Goal: Task Accomplishment & Management: Complete application form

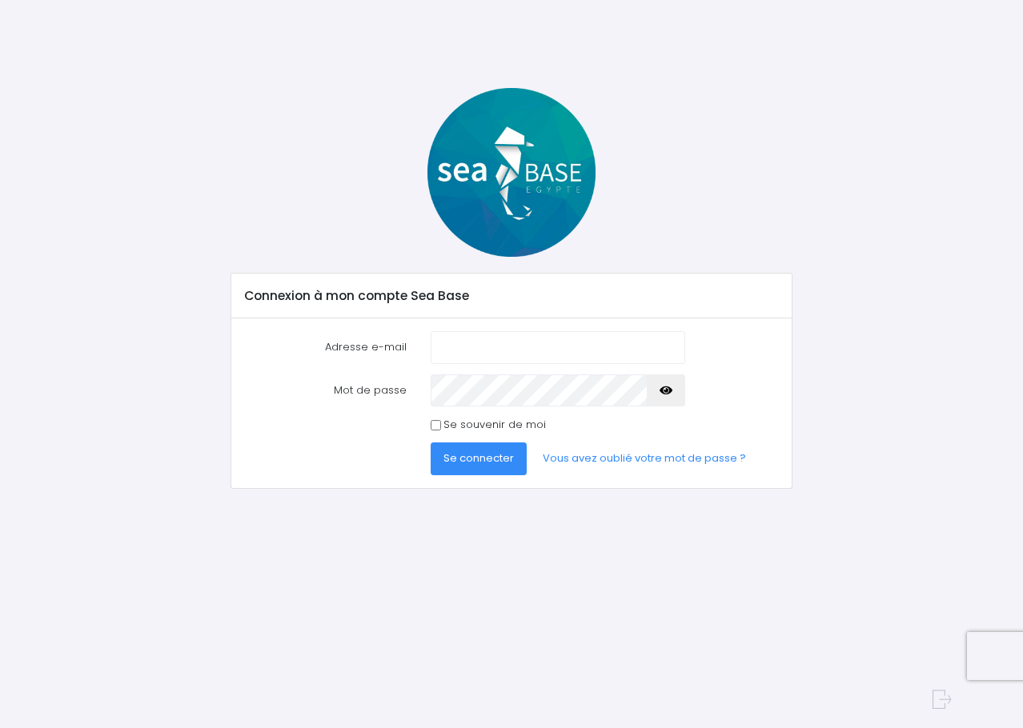
type input "[PERSON_NAME][EMAIL_ADDRESS][DOMAIN_NAME]"
click at [438, 426] on input "Se souvenir de moi" at bounding box center [436, 425] width 10 height 10
checkbox input "true"
click at [464, 463] on span "Se connecter" at bounding box center [478, 458] width 70 height 15
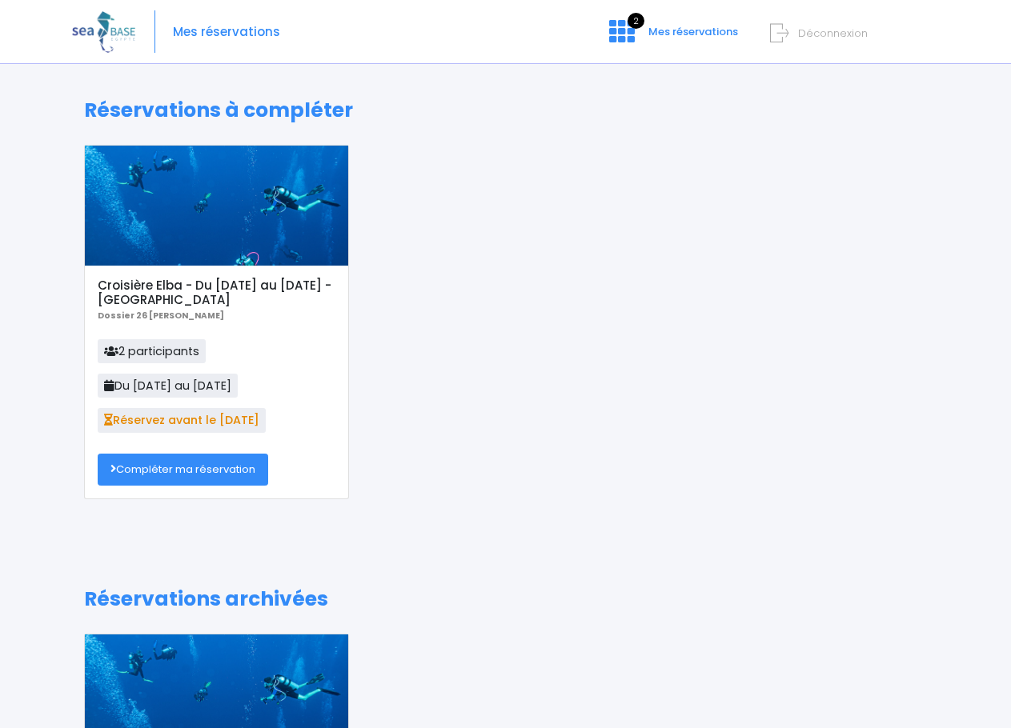
click at [222, 464] on link "Compléter ma réservation" at bounding box center [183, 470] width 170 height 32
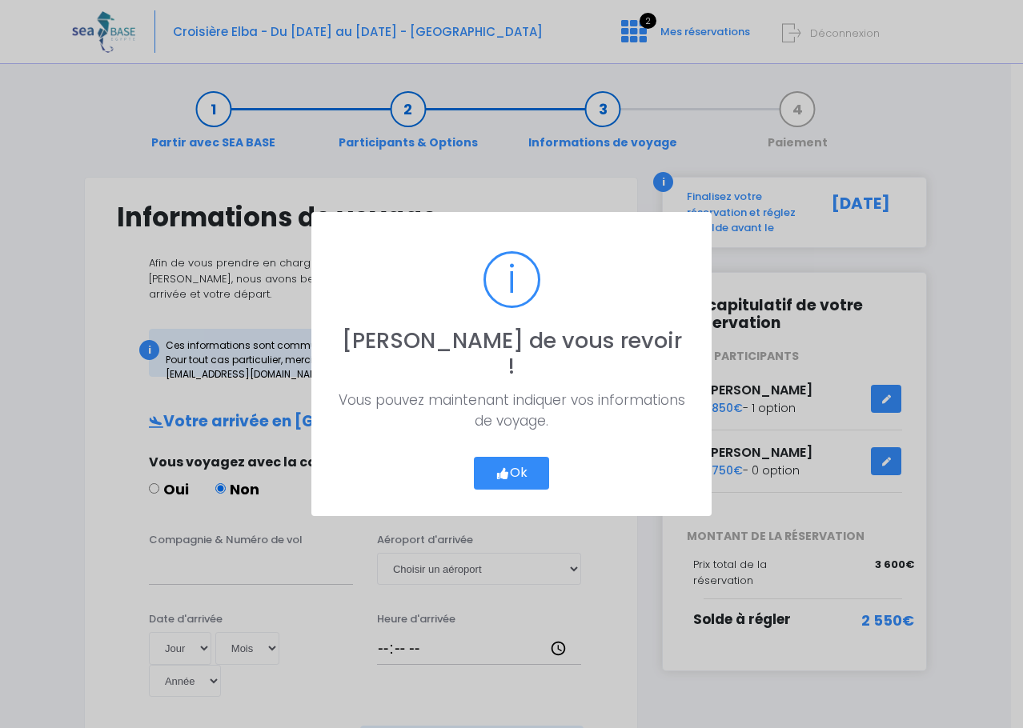
click at [530, 459] on button "Ok" at bounding box center [511, 474] width 75 height 34
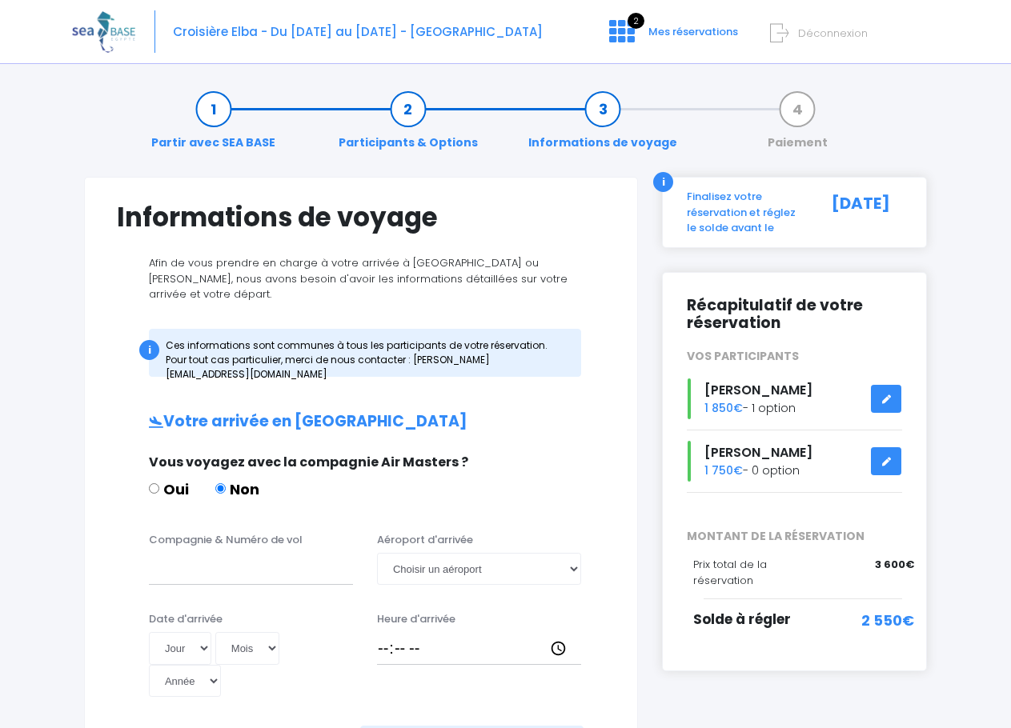
click at [879, 391] on link at bounding box center [886, 399] width 30 height 28
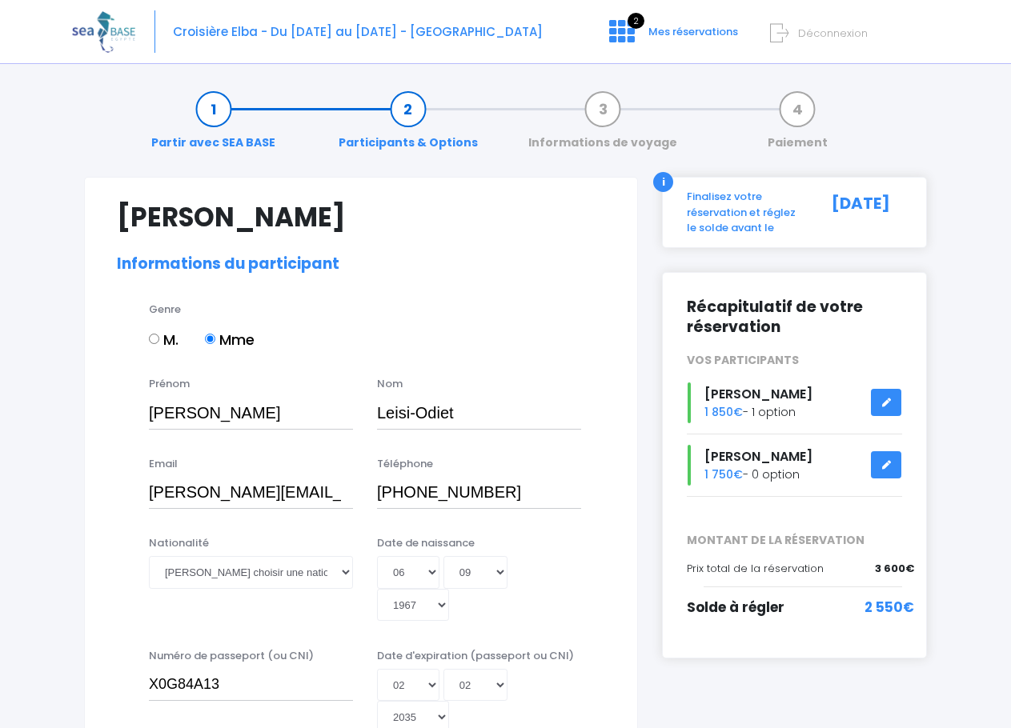
select select "[GEOGRAPHIC_DATA]"
select select "PADI Rescue diver"
click at [665, 29] on span "Mes réservations" at bounding box center [693, 31] width 90 height 15
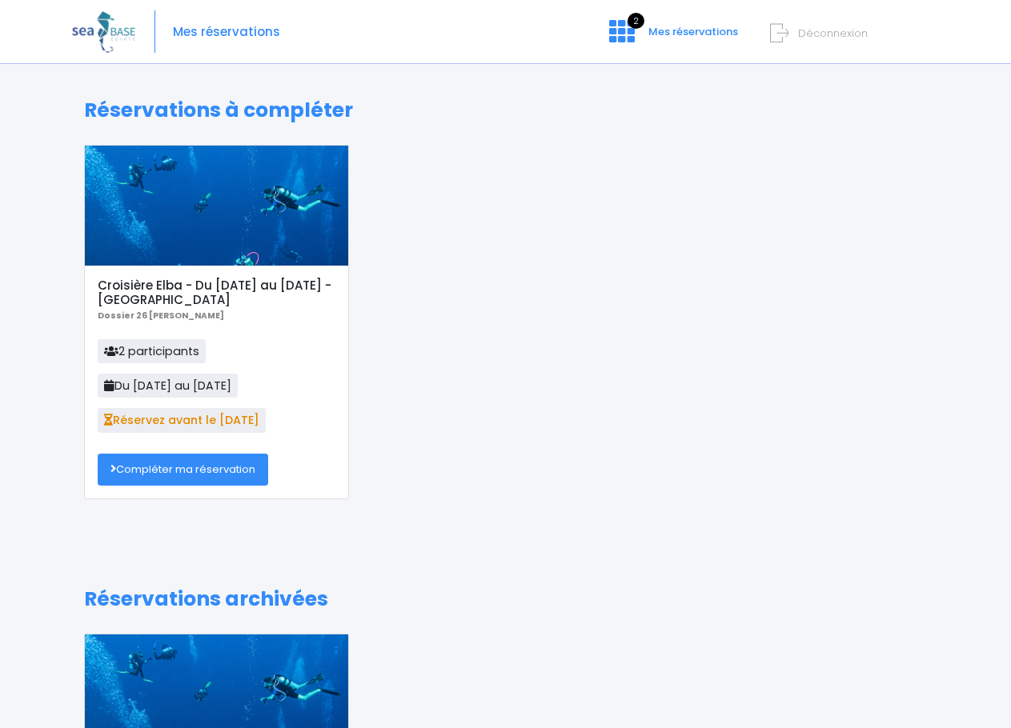
click at [233, 252] on div at bounding box center [216, 206] width 263 height 120
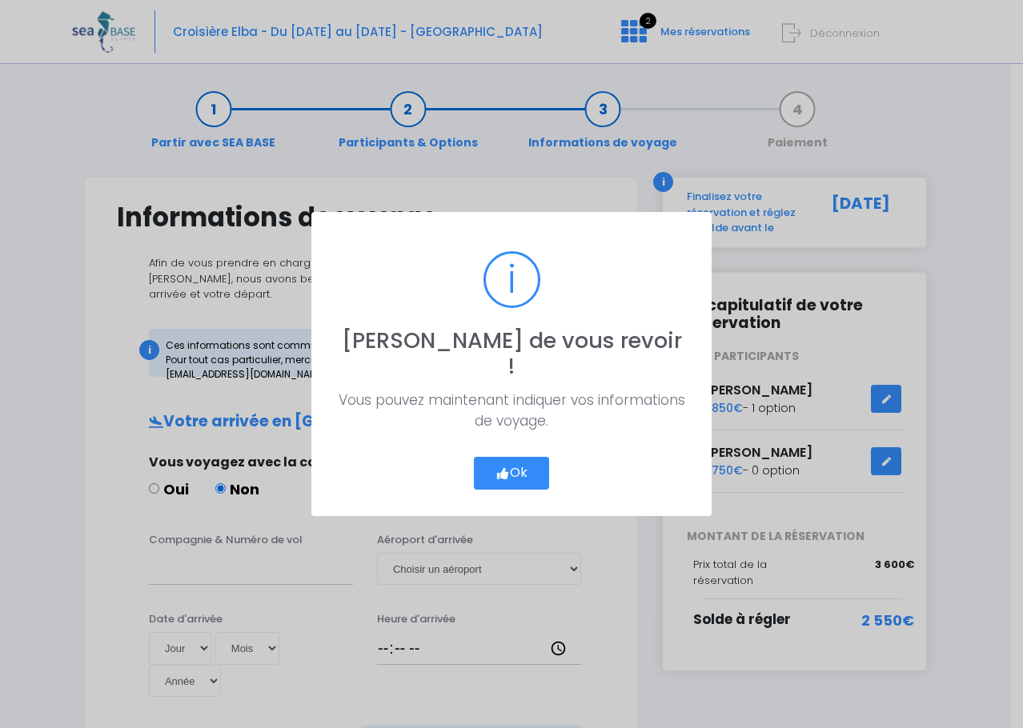
click at [518, 459] on button "Ok" at bounding box center [511, 474] width 75 height 34
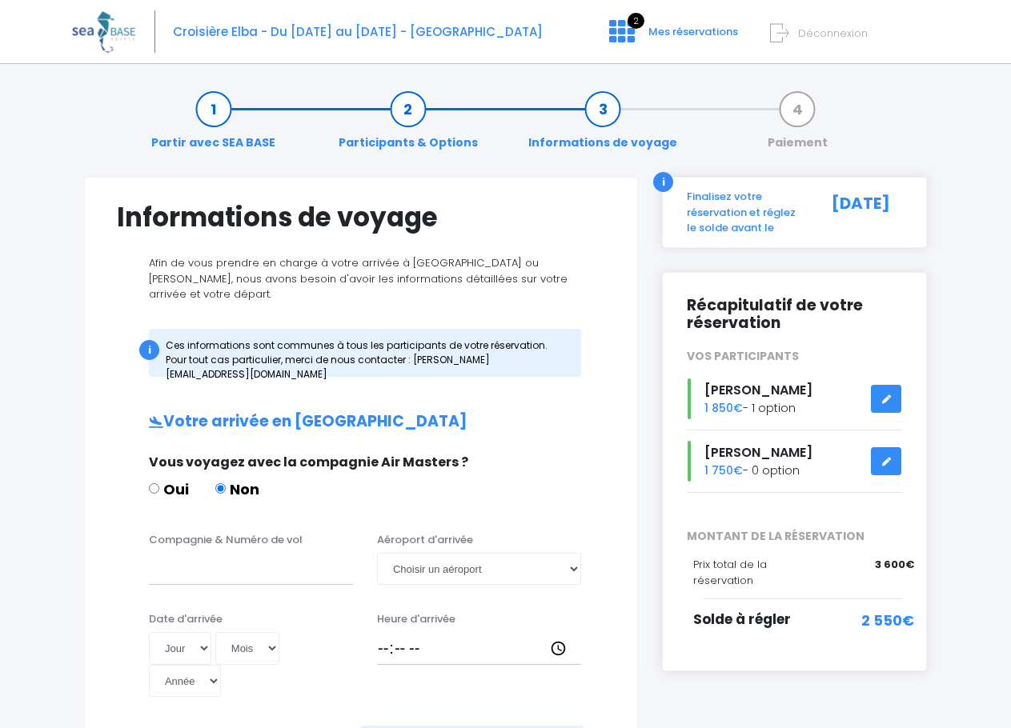
click at [200, 29] on span "Croisière Elba - Du 16/05/26 au 23/05/26 - Antarès" at bounding box center [358, 31] width 370 height 17
click at [58, 18] on div "Croisière Elba - Du 16/05/26 au 23/05/26 - Antarès 2 Mes réservations" at bounding box center [505, 31] width 1011 height 63
click at [90, 30] on img at bounding box center [103, 31] width 63 height 41
click at [86, 34] on img at bounding box center [103, 31] width 63 height 41
